Goal: Transaction & Acquisition: Purchase product/service

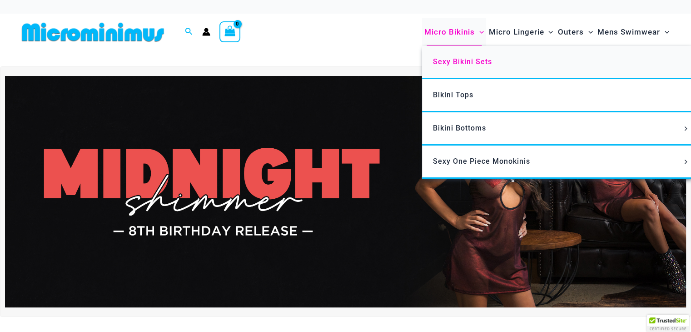
click at [455, 66] on link "Sexy Bikini Sets" at bounding box center [557, 62] width 270 height 33
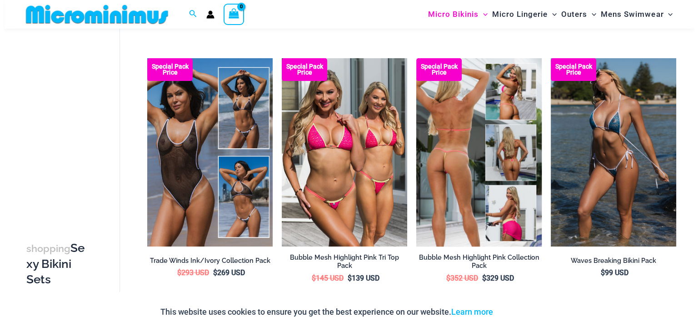
scroll to position [298, 0]
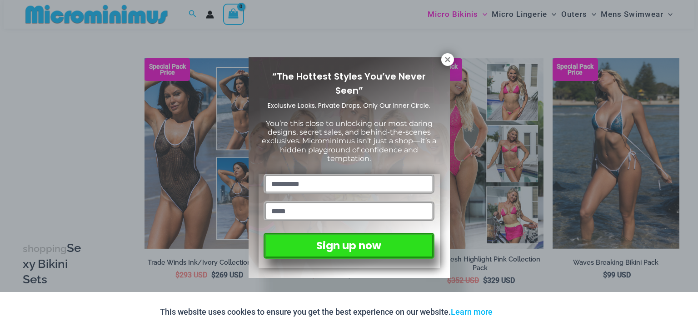
click at [446, 66] on div "“The Hottest Styles You’ve Never Seen” Exclusive Looks. Private Drops. Only Our…" at bounding box center [348, 167] width 201 height 220
